Goal: Transaction & Acquisition: Purchase product/service

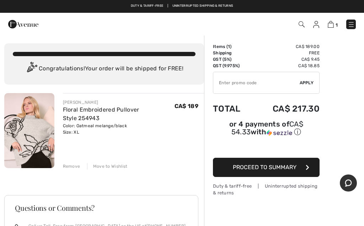
click at [41, 141] on img at bounding box center [29, 130] width 50 height 75
click at [109, 111] on link "Floral Embroidered Pullover Style 254943" at bounding box center [101, 113] width 76 height 15
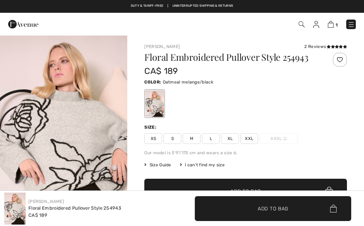
checkbox input "true"
click at [97, 162] on img "1 / 6" at bounding box center [63, 130] width 127 height 191
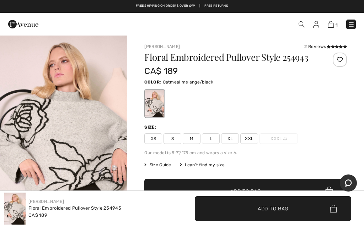
click at [231, 141] on span "XL" at bounding box center [230, 138] width 18 height 11
click at [332, 24] on img at bounding box center [331, 24] width 6 height 7
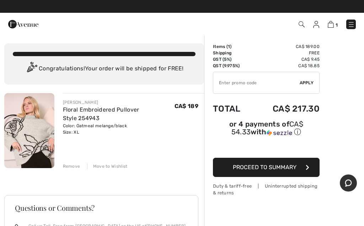
click at [36, 131] on img at bounding box center [29, 130] width 50 height 75
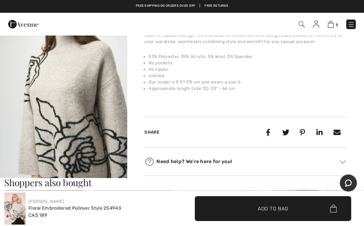
scroll to position [251, 0]
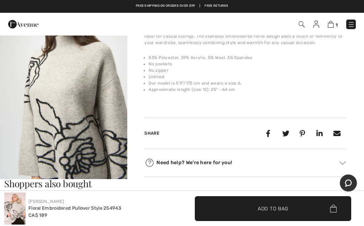
click at [100, 141] on img "6 / 6" at bounding box center [63, 83] width 127 height 191
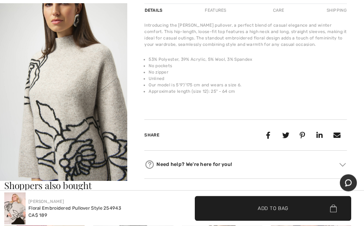
scroll to position [249, 0]
